Goal: Task Accomplishment & Management: Complete application form

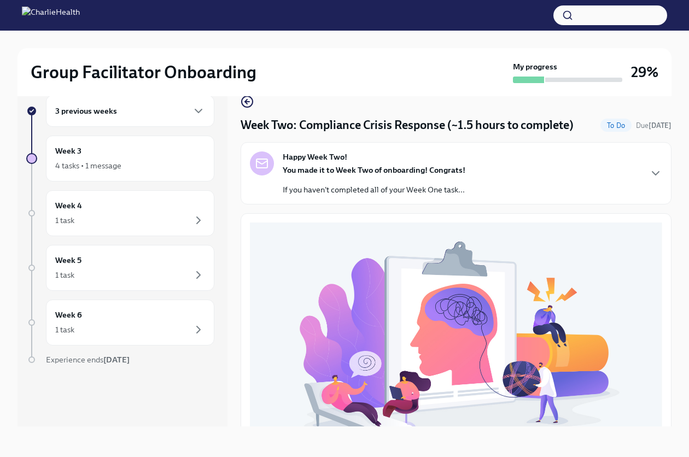
scroll to position [315, 0]
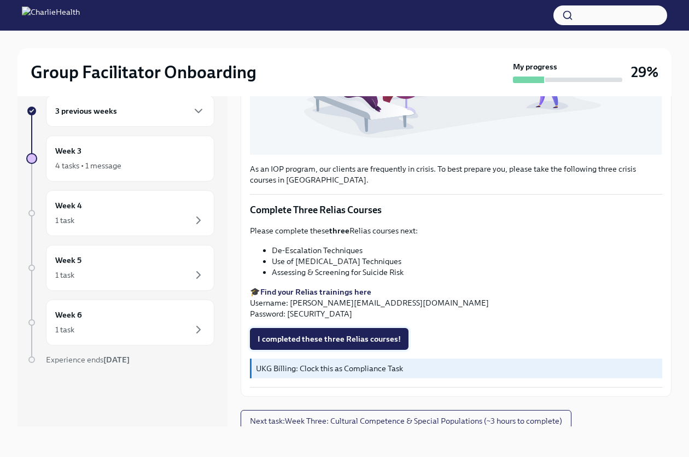
click at [339, 334] on span "I completed these three Relias courses!" at bounding box center [329, 339] width 143 height 11
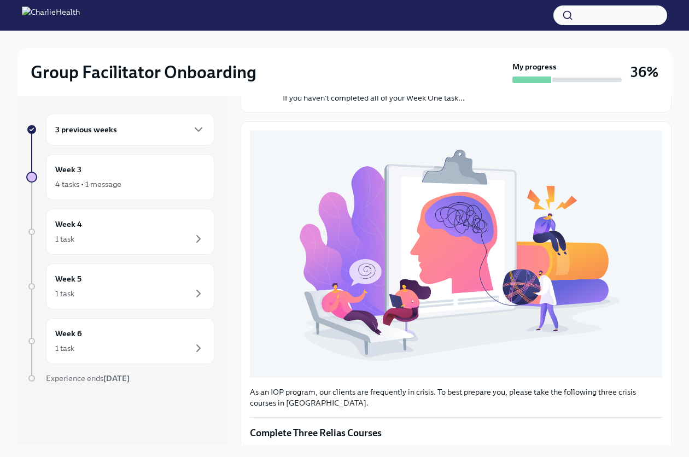
scroll to position [0, 0]
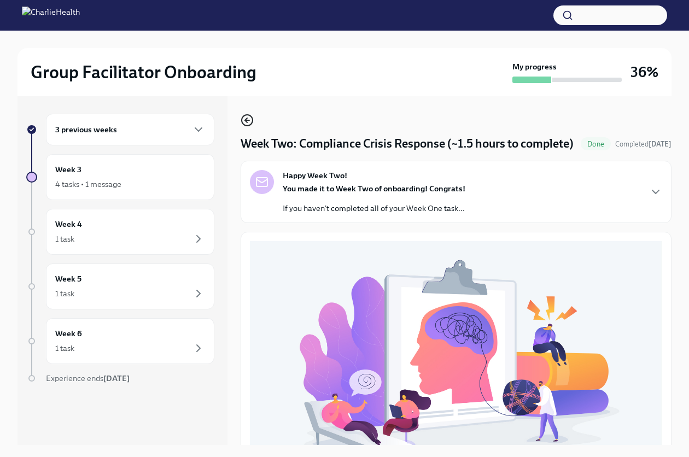
click at [245, 118] on icon "button" at bounding box center [247, 120] width 13 height 13
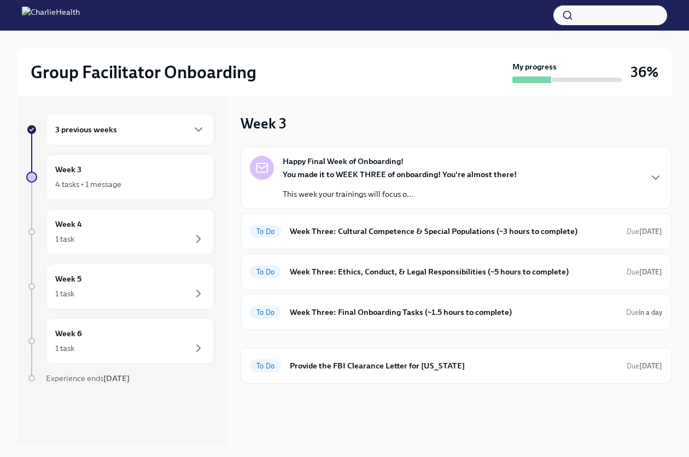
click at [188, 124] on div "3 previous weeks" at bounding box center [130, 129] width 150 height 13
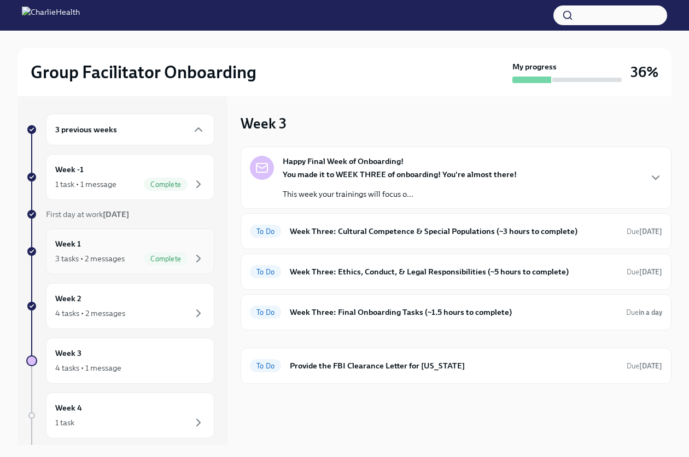
click at [142, 241] on div "Week 1 3 tasks • 2 messages Complete" at bounding box center [130, 251] width 150 height 27
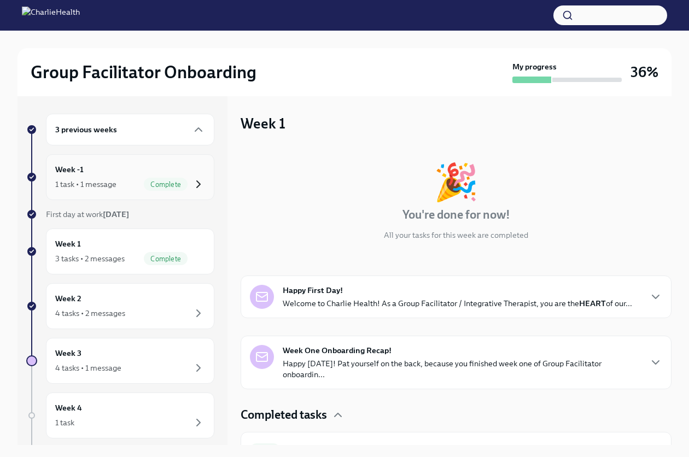
click at [192, 186] on icon "button" at bounding box center [198, 184] width 13 height 13
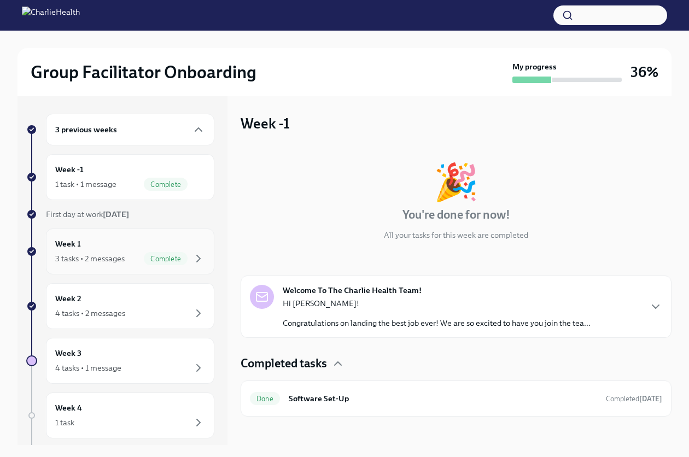
click at [173, 259] on span "Complete" at bounding box center [166, 259] width 44 height 8
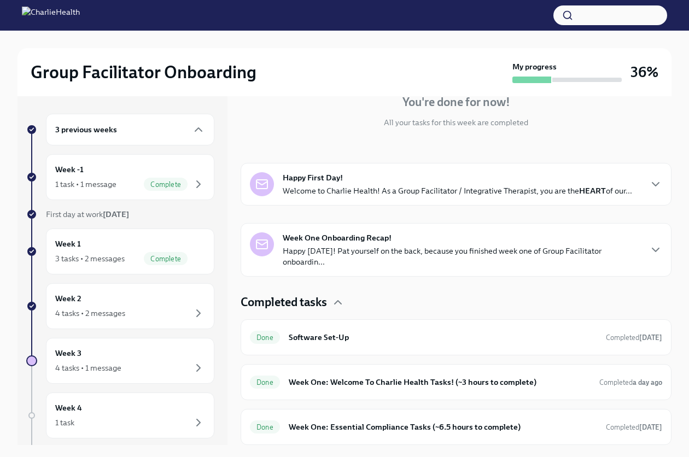
scroll to position [123, 0]
click at [170, 181] on span "Complete" at bounding box center [166, 185] width 44 height 8
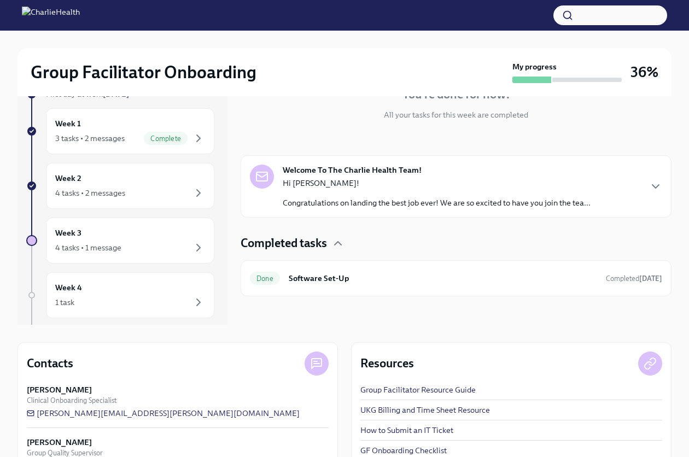
scroll to position [47, 0]
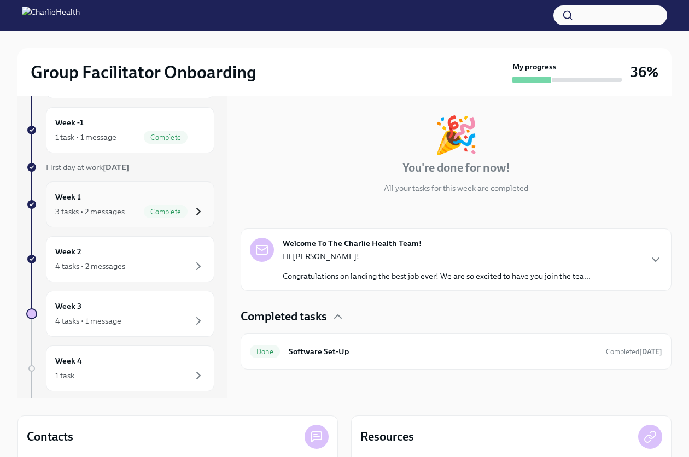
click at [192, 207] on icon "button" at bounding box center [198, 211] width 13 height 13
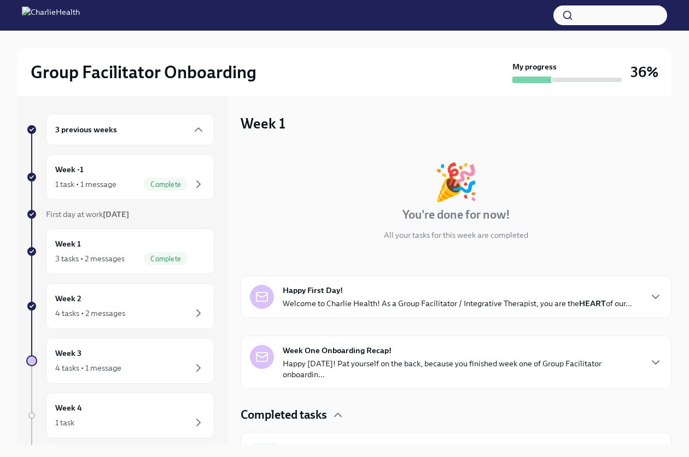
scroll to position [123, 0]
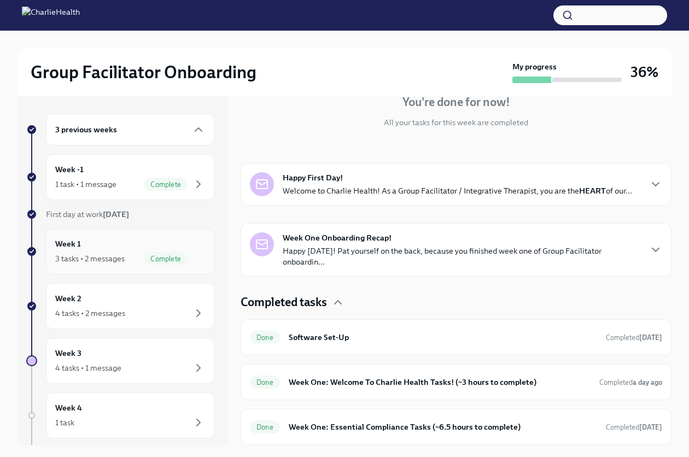
click at [166, 249] on div "Week 1 3 tasks • 2 messages Complete" at bounding box center [130, 251] width 150 height 27
click at [133, 307] on div "4 tasks • 2 messages" at bounding box center [130, 313] width 150 height 13
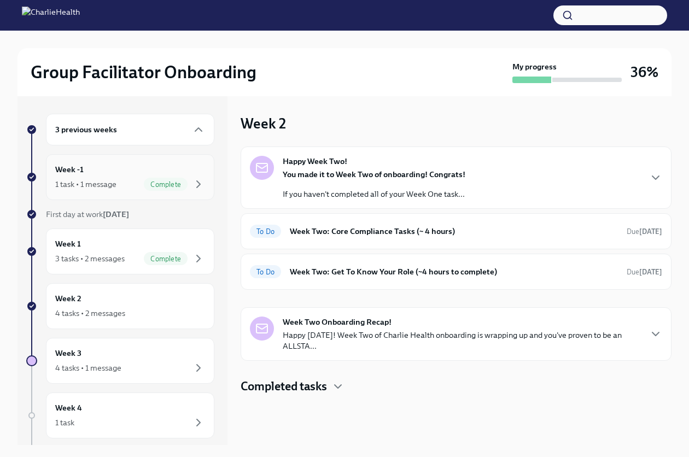
click at [136, 171] on div "Week -1 1 task • 1 message Complete" at bounding box center [130, 177] width 150 height 27
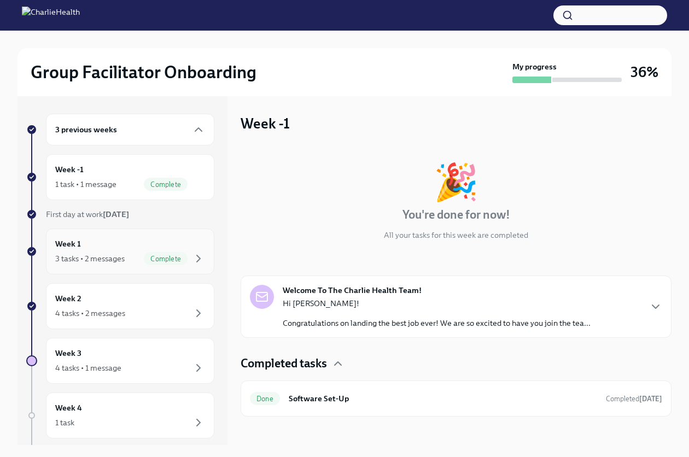
click at [189, 248] on div "Week 1 3 tasks • 2 messages Complete" at bounding box center [130, 251] width 150 height 27
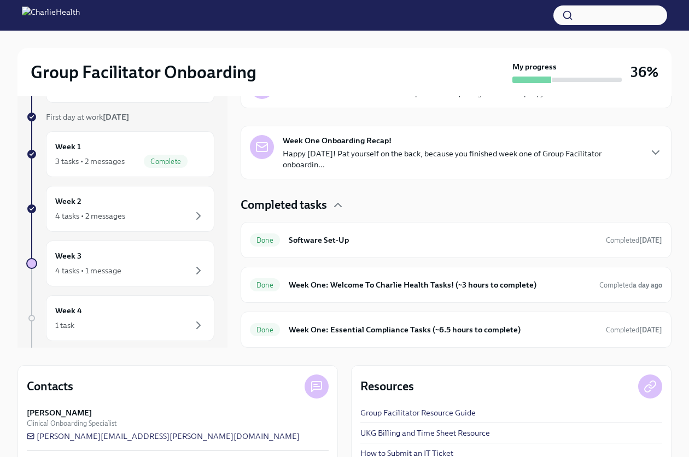
scroll to position [109, 0]
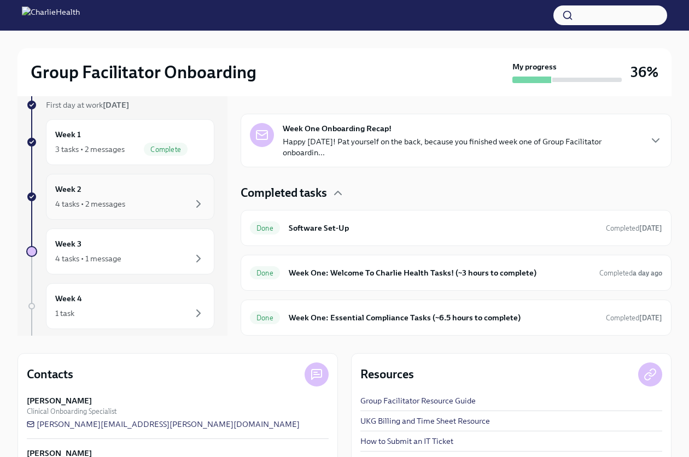
click at [163, 193] on div "Week 2 4 tasks • 2 messages" at bounding box center [130, 196] width 150 height 27
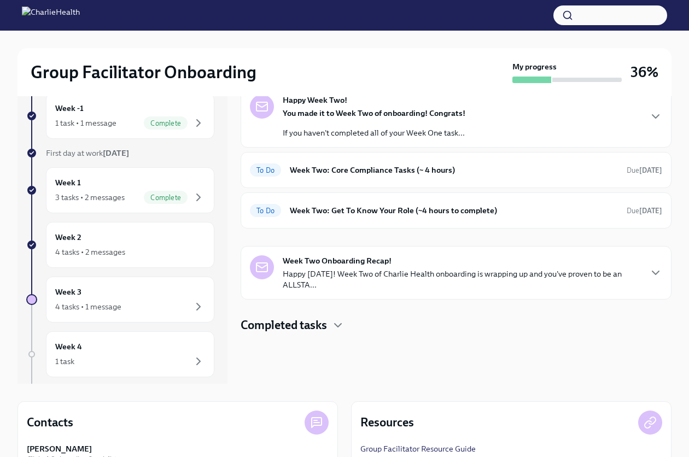
scroll to position [47, 0]
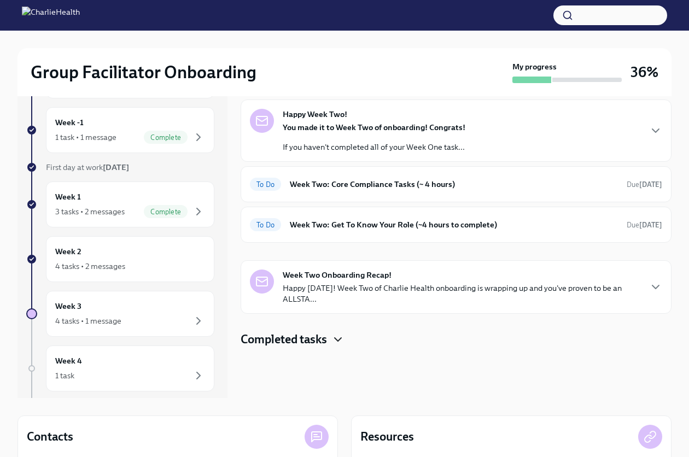
click at [339, 340] on icon "button" at bounding box center [338, 339] width 7 height 3
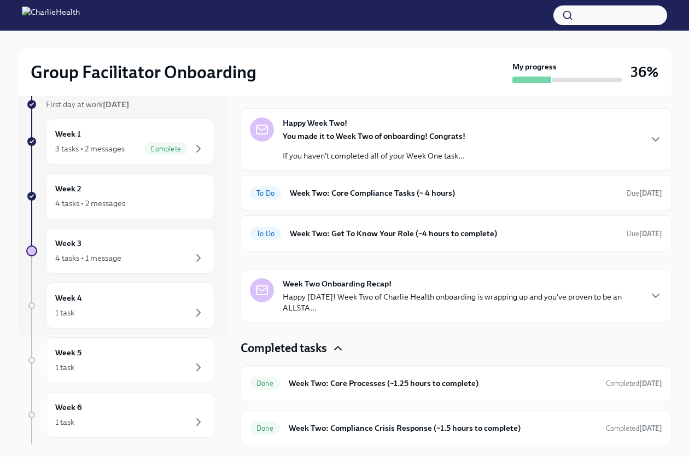
scroll to position [0, 0]
click at [152, 261] on div "4 tasks • 1 message" at bounding box center [130, 258] width 150 height 13
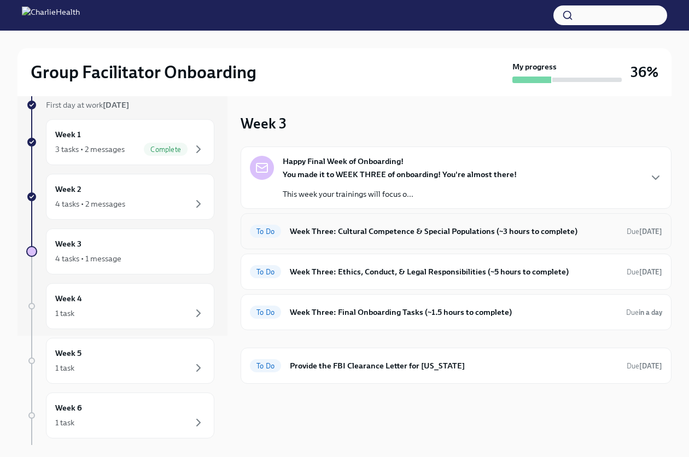
click at [432, 235] on h6 "Week Three: Cultural Competence & Special Populations (~3 hours to complete)" at bounding box center [454, 231] width 328 height 12
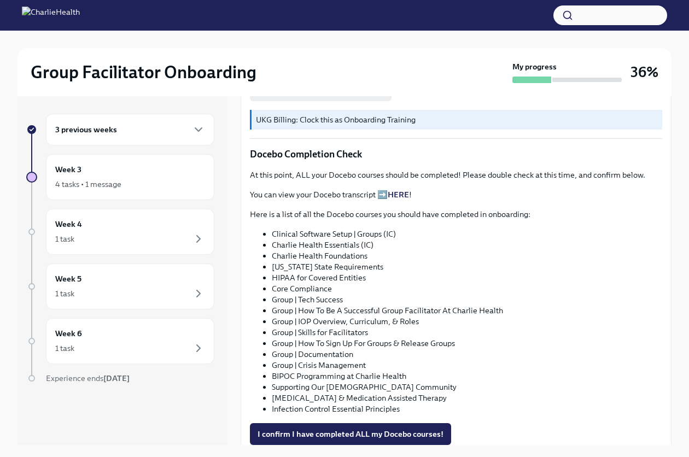
scroll to position [547, 0]
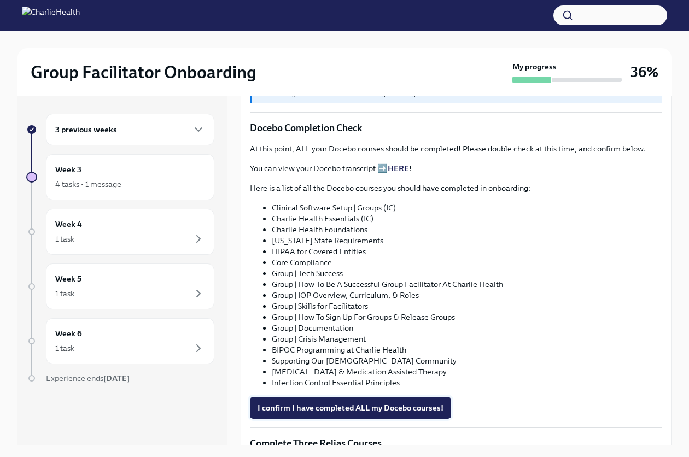
click at [399, 407] on span "I confirm I have completed ALL my Docebo courses!" at bounding box center [351, 408] width 186 height 11
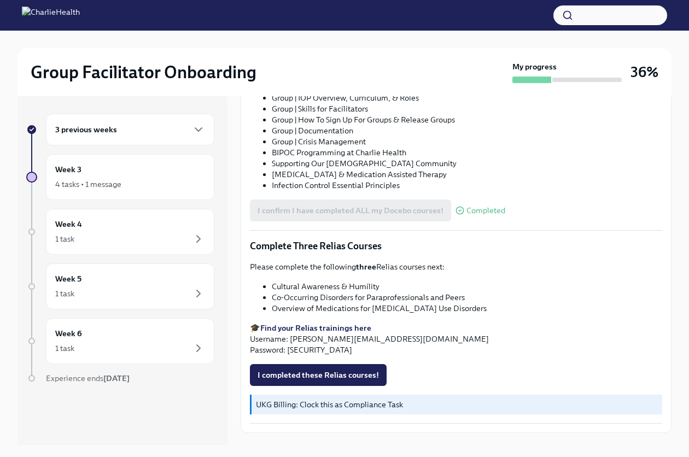
scroll to position [763, 0]
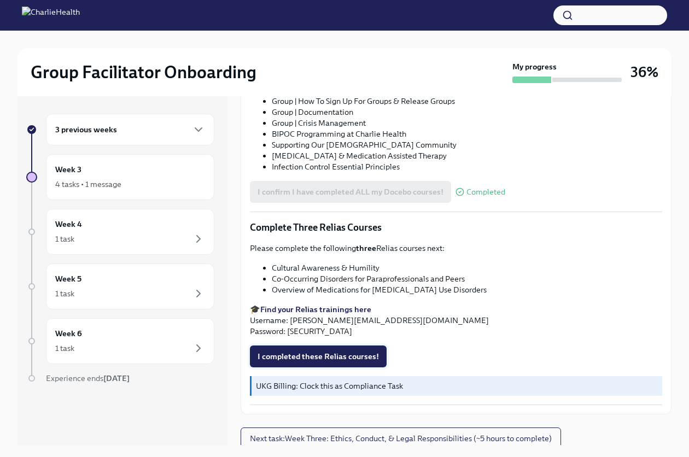
click at [309, 360] on button "I completed these Relias courses!" at bounding box center [318, 357] width 137 height 22
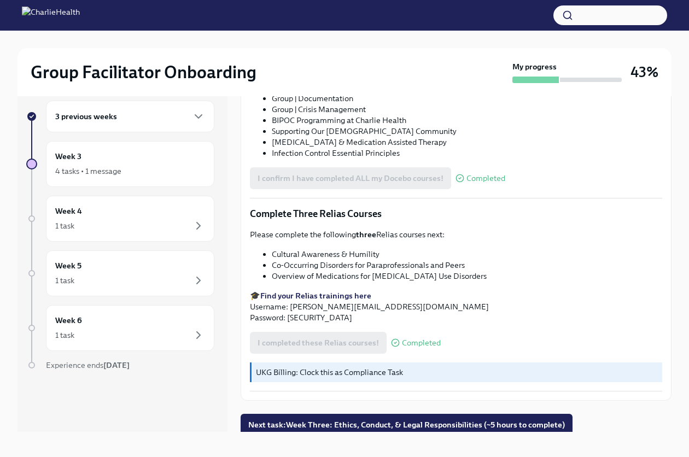
scroll to position [19, 0]
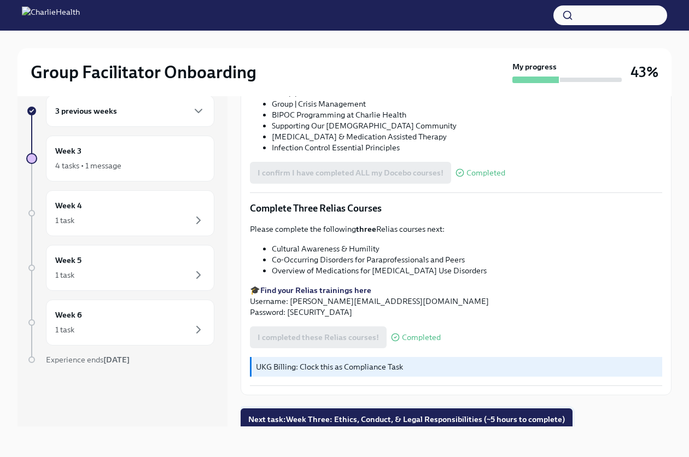
click at [435, 415] on span "Next task : Week Three: Ethics, Conduct, & Legal Responsibilities (~5 hours to …" at bounding box center [406, 419] width 317 height 11
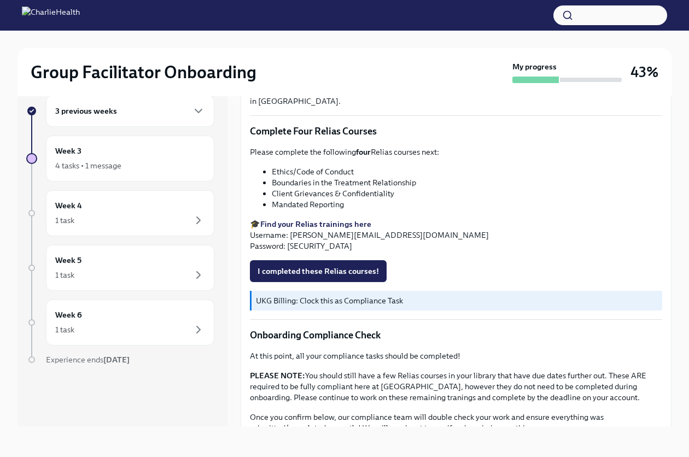
scroll to position [430, 0]
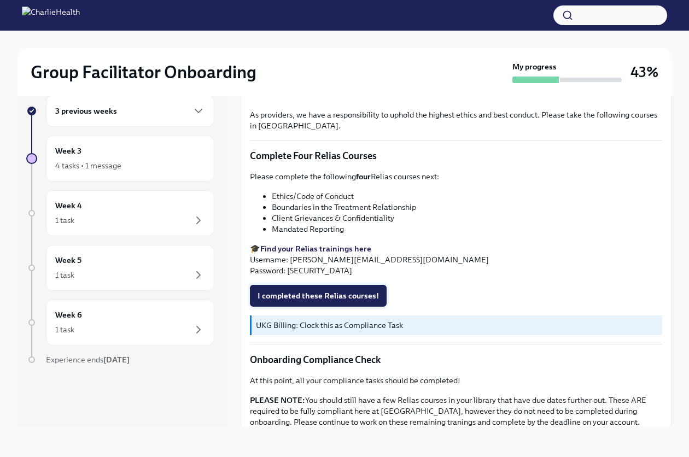
click at [332, 294] on span "I completed these Relias courses!" at bounding box center [318, 296] width 121 height 11
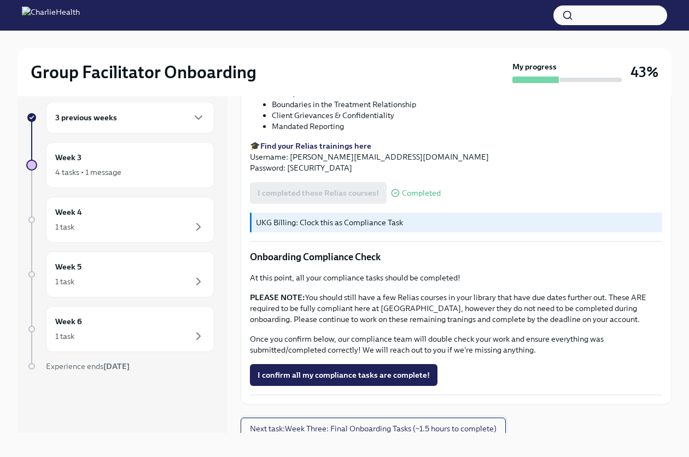
scroll to position [19, 0]
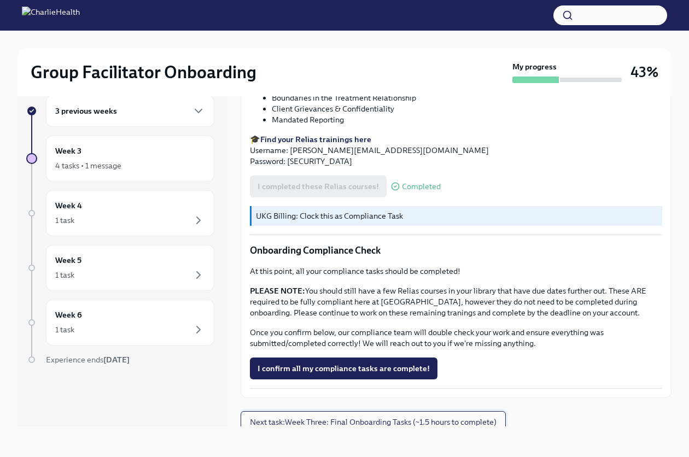
click at [368, 421] on button "Next task : Week Three: Final Onboarding Tasks (~1.5 hours to complete)" at bounding box center [373, 422] width 265 height 22
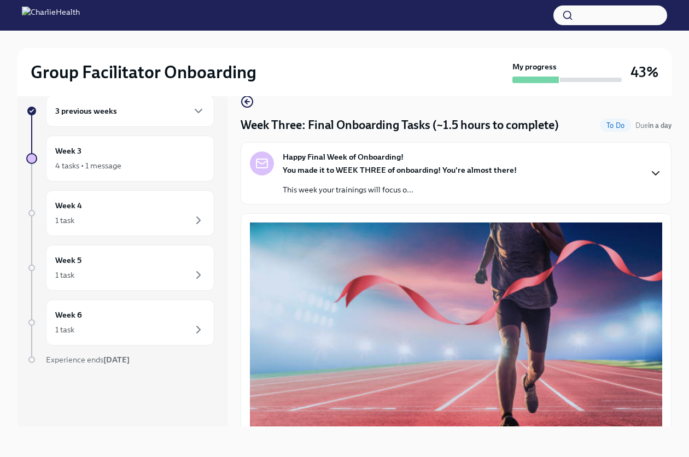
click at [653, 172] on icon "button" at bounding box center [656, 173] width 7 height 3
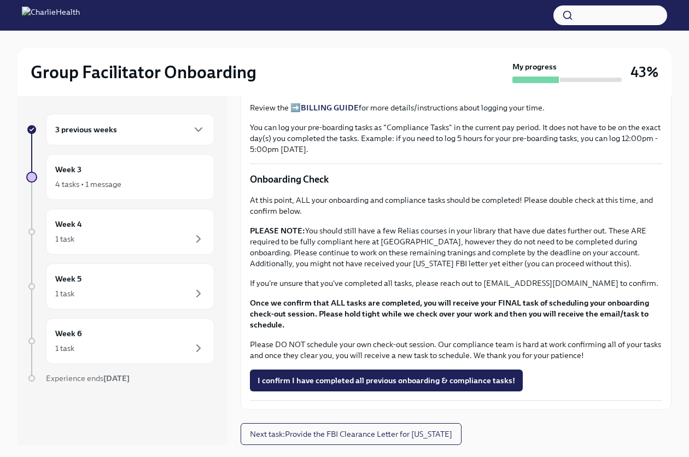
click at [188, 136] on div "3 previous weeks" at bounding box center [130, 129] width 150 height 13
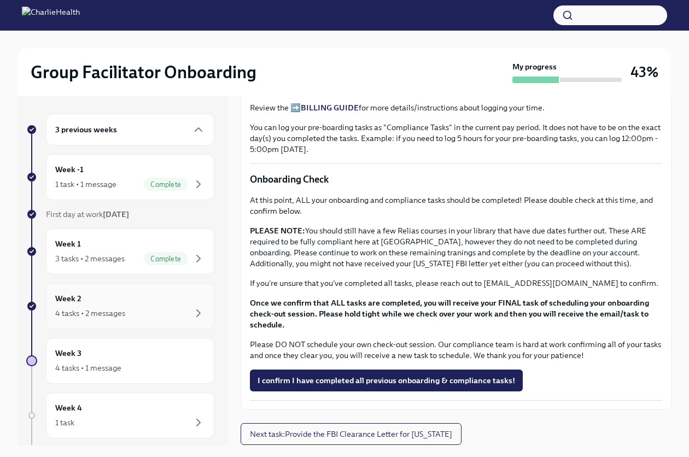
click at [168, 305] on div "Week 2 4 tasks • 2 messages" at bounding box center [130, 306] width 150 height 27
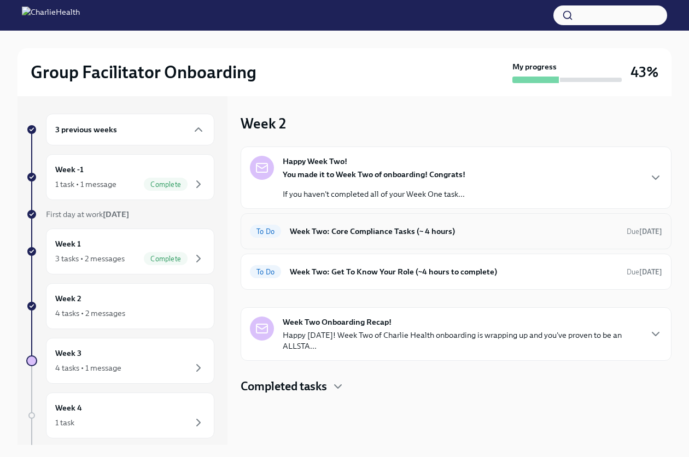
click at [427, 239] on div "To Do Week Two: Core Compliance Tasks (~ 4 hours) Due [DATE]" at bounding box center [456, 232] width 413 height 18
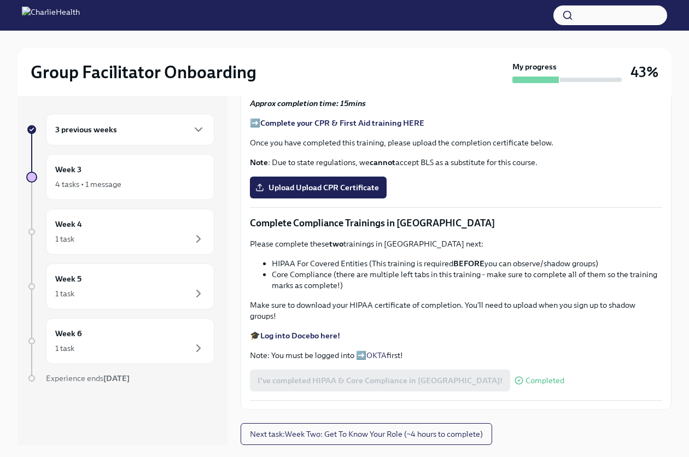
scroll to position [547, 0]
click at [392, 128] on strong "Complete your CPR & First Aid training HERE" at bounding box center [342, 123] width 164 height 10
